Goal: Task Accomplishment & Management: Use online tool/utility

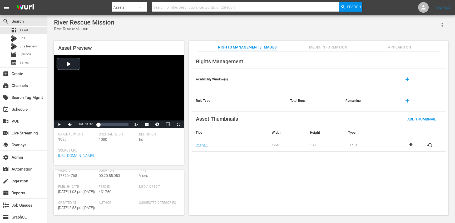
scroll to position [65, 0]
click at [103, 186] on span "431756" at bounding box center [105, 186] width 13 height 4
copy span "431756"
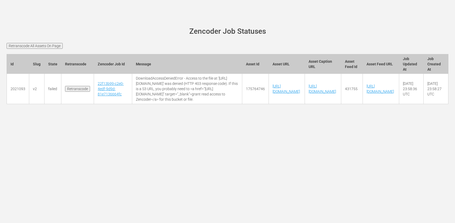
scroll to position [0, 132]
click at [166, 134] on div "wurl-scheduler.com site status Zencoder Job Statuses Retranscode All Assets On …" at bounding box center [227, 111] width 455 height 223
click at [269, 94] on td "175764746" at bounding box center [255, 89] width 27 height 30
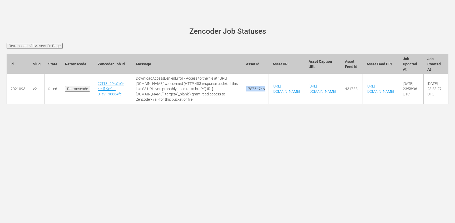
copy td "175764746"
copy link "[URL][DOMAIN_NAME]"
click at [278, 117] on div at bounding box center [228, 110] width 450 height 13
click at [269, 94] on td "175764746" at bounding box center [255, 89] width 27 height 30
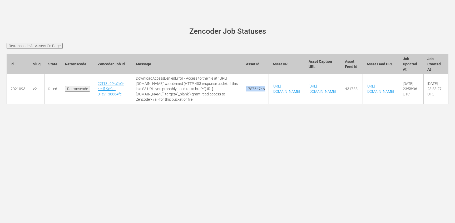
copy td "175764746"
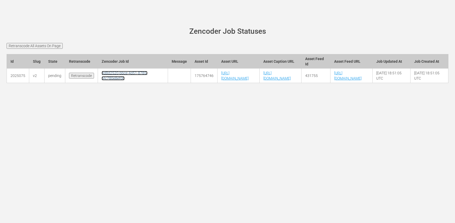
click at [105, 80] on link "3d8d2520-bbce-4d51-8785-bfc780e8ef0b" at bounding box center [125, 75] width 46 height 9
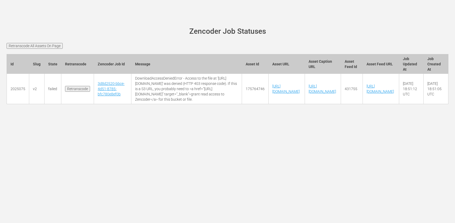
click at [121, 148] on div "wurl-scheduler.com site status Zencoder Job Statuses Retranscode All Assets On …" at bounding box center [227, 111] width 455 height 223
click at [300, 84] on link "[URL][DOMAIN_NAME]" at bounding box center [285, 88] width 27 height 9
click at [68, 92] on input "Retranscode" at bounding box center [77, 89] width 25 height 6
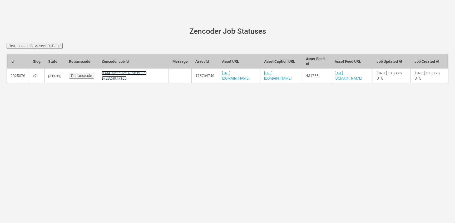
click at [109, 80] on link "039419af-e02c-4158-b05b-e72824977163" at bounding box center [124, 75] width 45 height 9
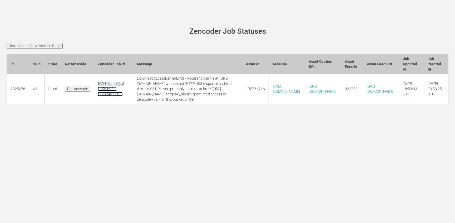
click at [109, 89] on link "039419af-e02c-4158-b05b-e72824977163" at bounding box center [111, 88] width 26 height 15
click at [137, 78] on td "DownloadAccessDeniedError - Access to the file at '[URL][DOMAIN_NAME]' was deni…" at bounding box center [187, 89] width 109 height 30
drag, startPoint x: 137, startPoint y: 78, endPoint x: 158, endPoint y: 77, distance: 21.1
click at [158, 77] on td "DownloadAccessDeniedError - Access to the file at '[URL][DOMAIN_NAME]' was deni…" at bounding box center [187, 89] width 109 height 30
copy td "DownloadAccessDeniedError"
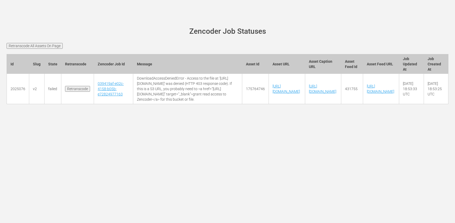
click at [172, 116] on div at bounding box center [228, 110] width 450 height 13
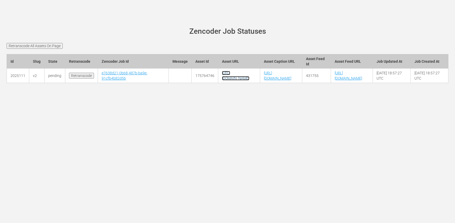
click at [222, 80] on link "[URL][DOMAIN_NAME]" at bounding box center [235, 75] width 27 height 9
